Goal: Task Accomplishment & Management: Manage account settings

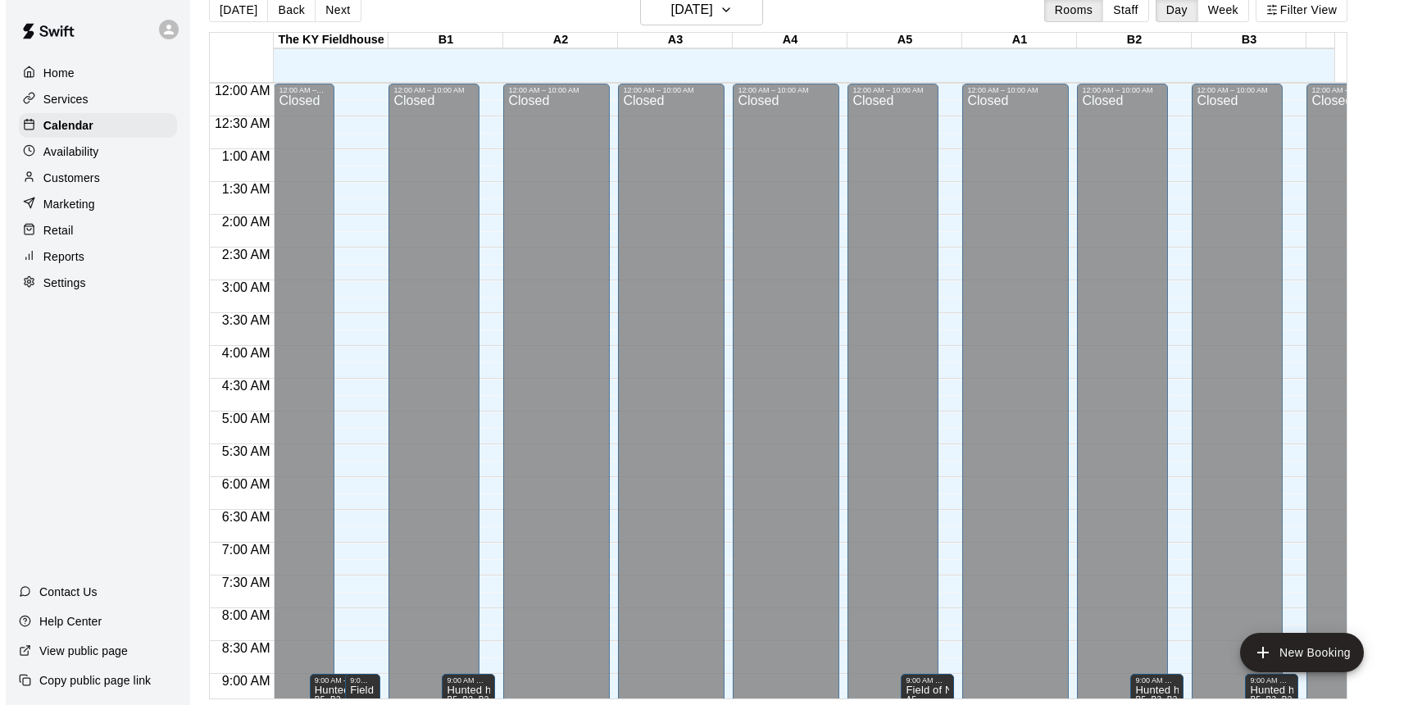
scroll to position [964, 0]
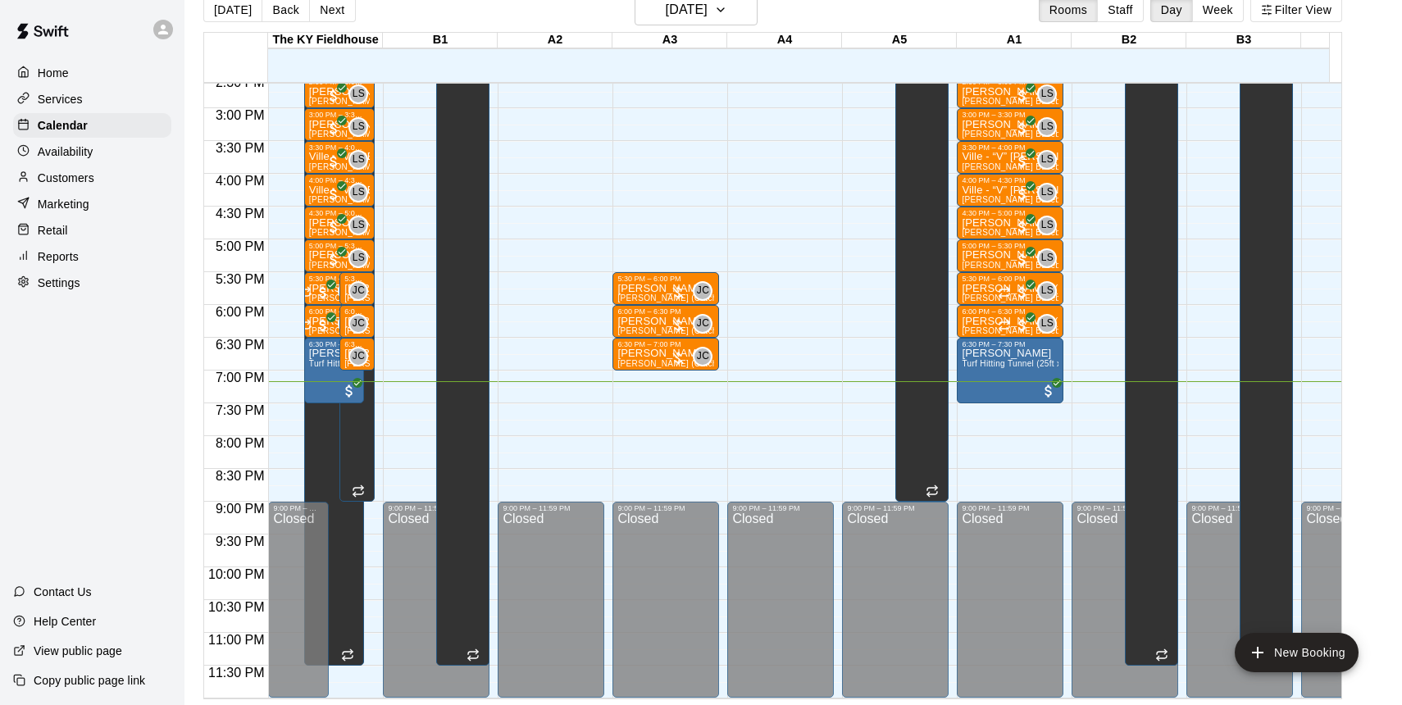
click at [647, 353] on p "[PERSON_NAME]" at bounding box center [665, 353] width 97 height 0
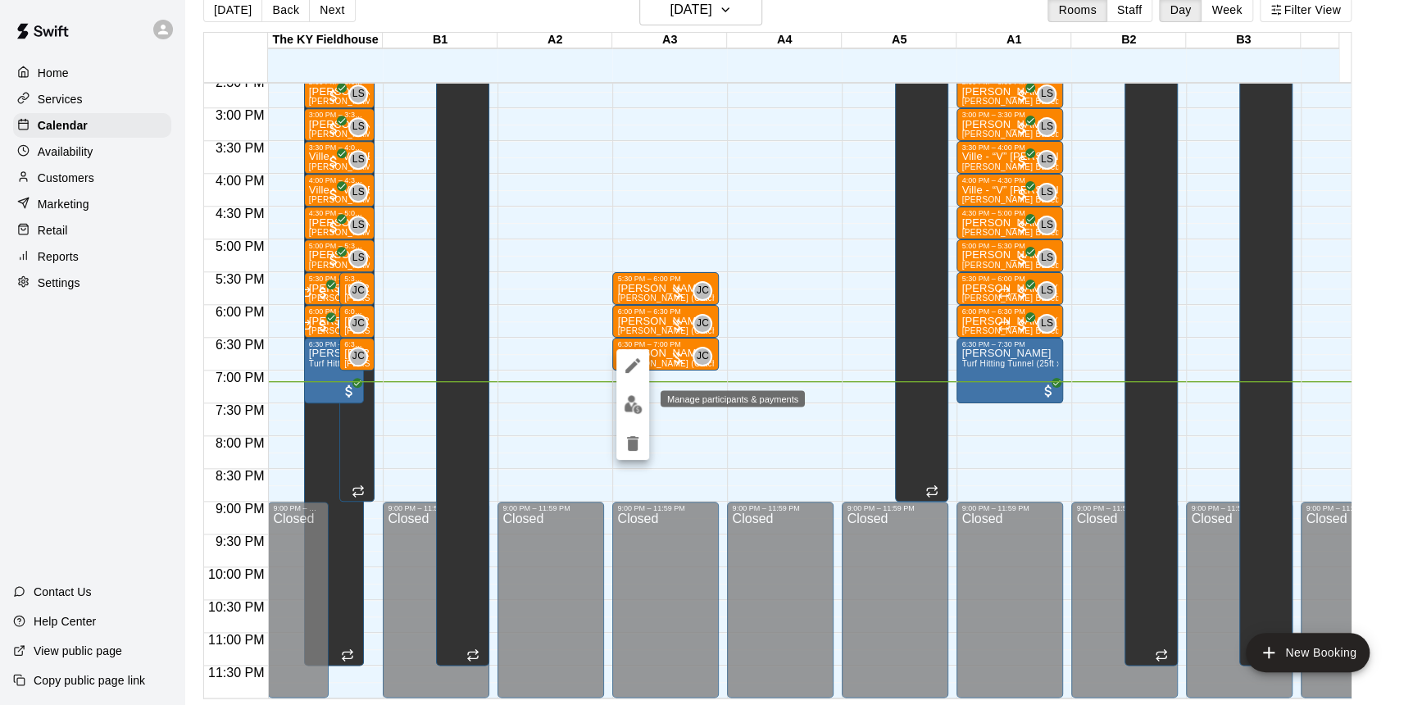
click at [633, 401] on img "edit" at bounding box center [633, 404] width 19 height 19
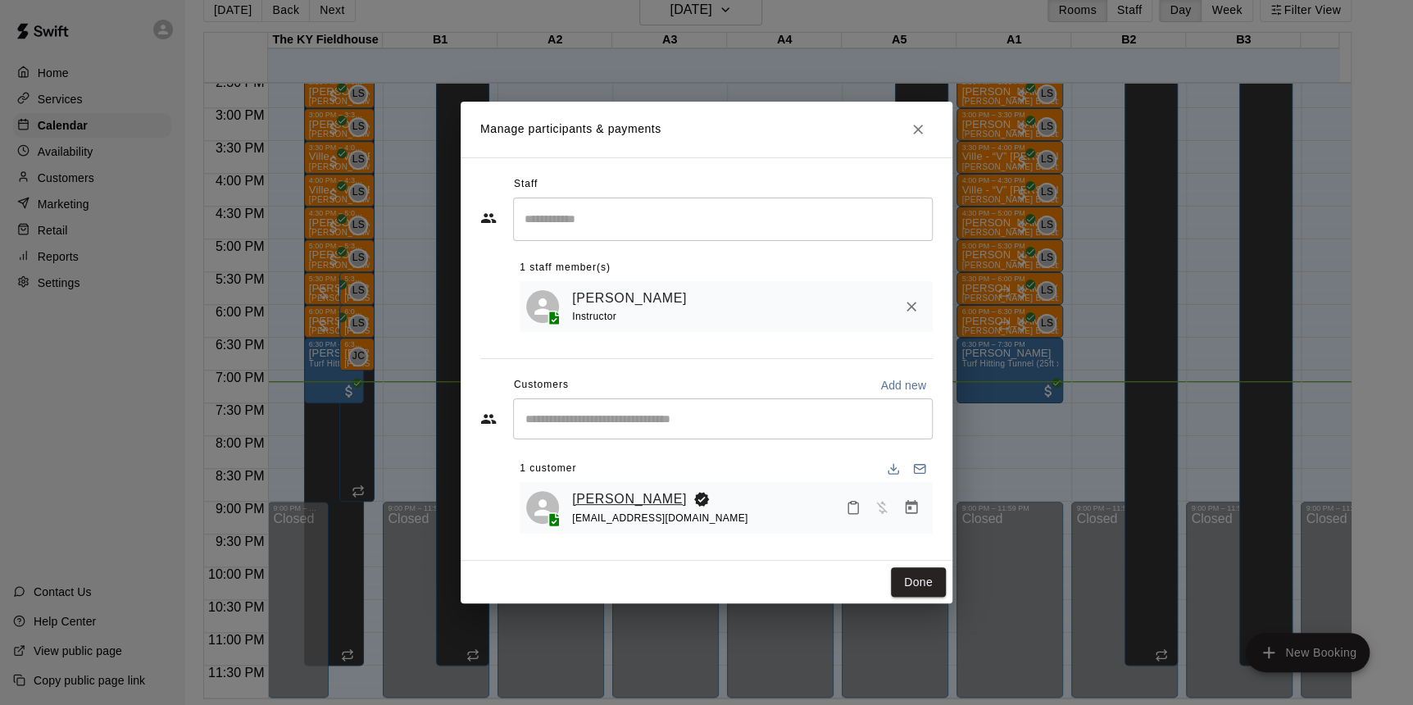
click at [643, 500] on link "[PERSON_NAME]" at bounding box center [629, 499] width 115 height 21
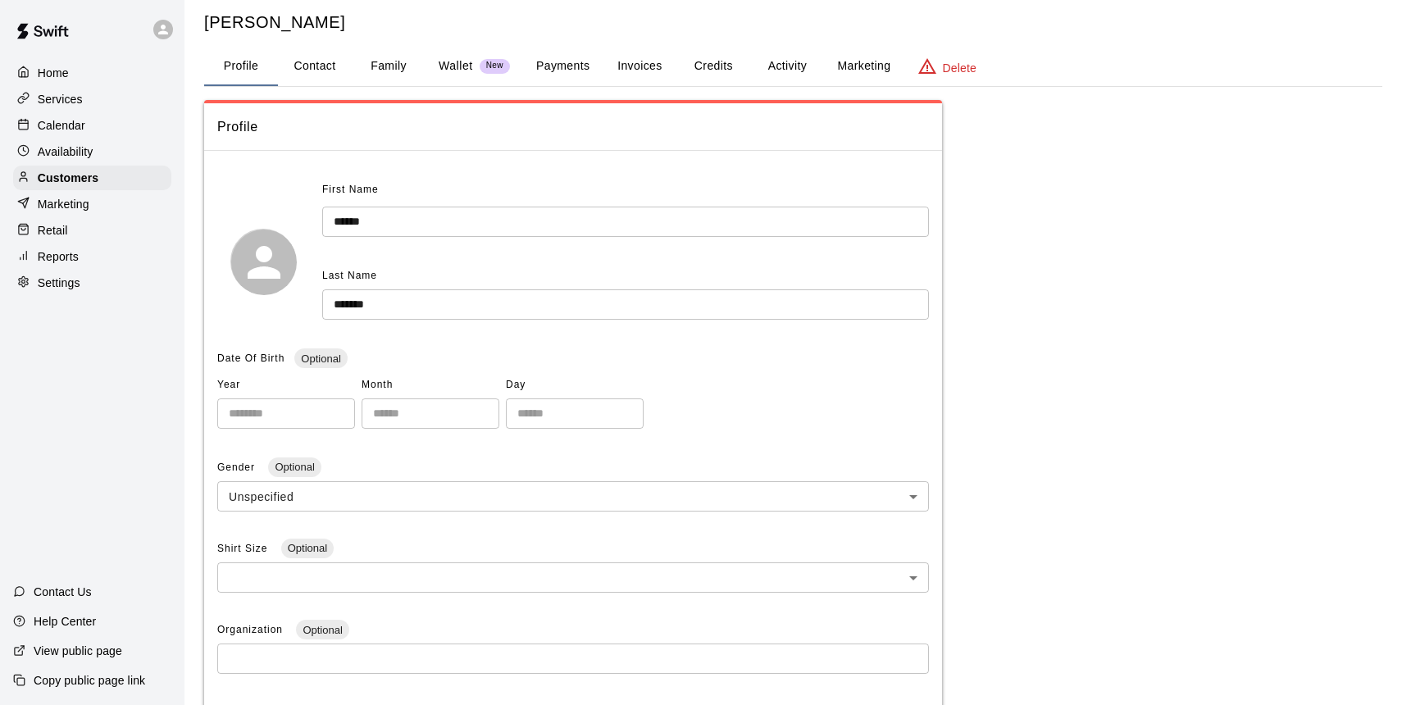
scroll to position [37, 0]
click at [320, 57] on button "Contact" at bounding box center [315, 63] width 74 height 39
select select "**"
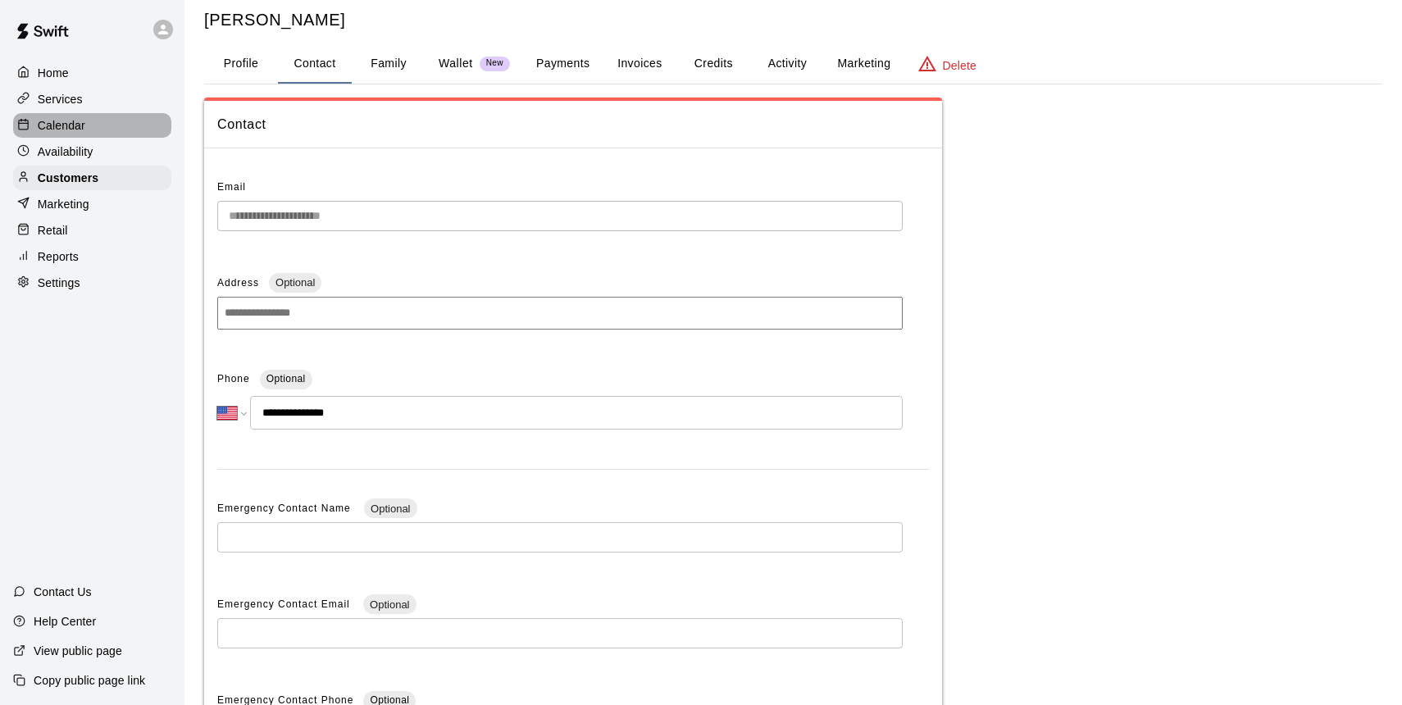
click at [70, 125] on p "Calendar" at bounding box center [62, 125] width 48 height 16
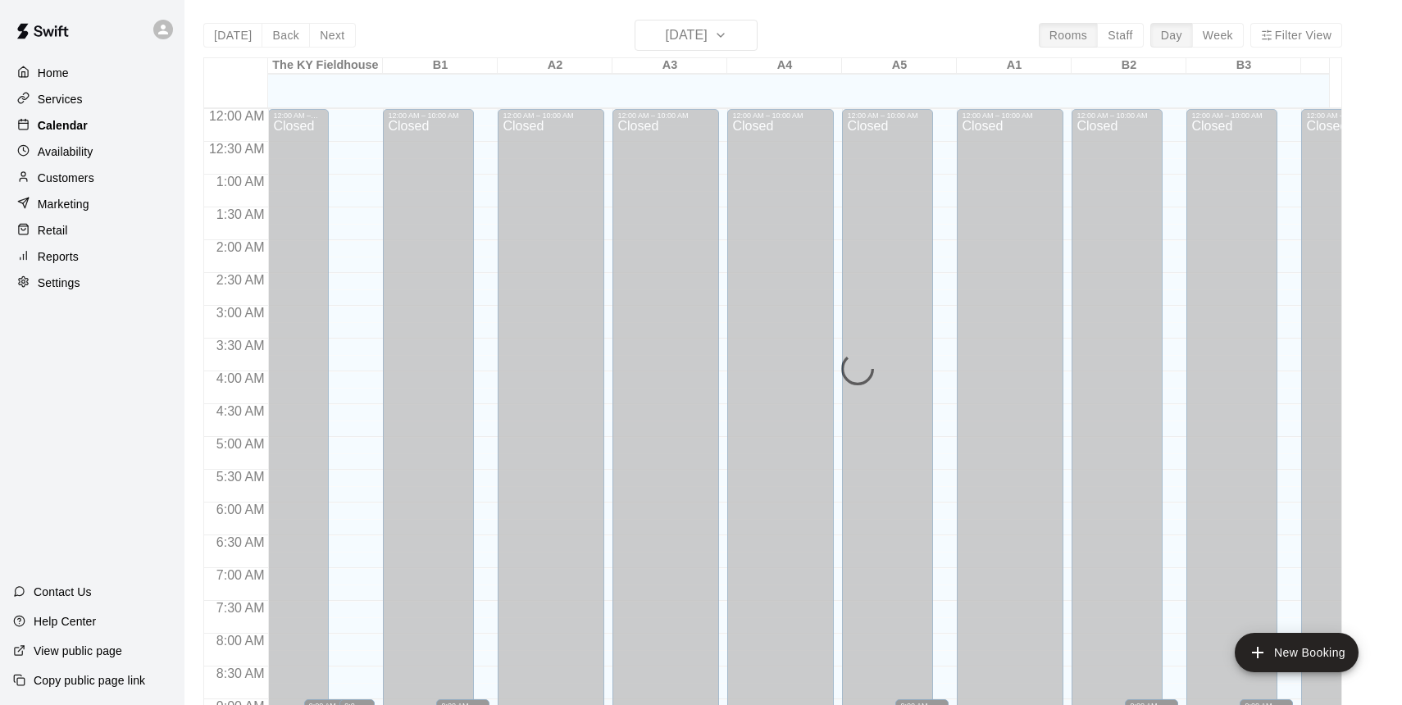
scroll to position [909, 0]
